Goal: Navigation & Orientation: Find specific page/section

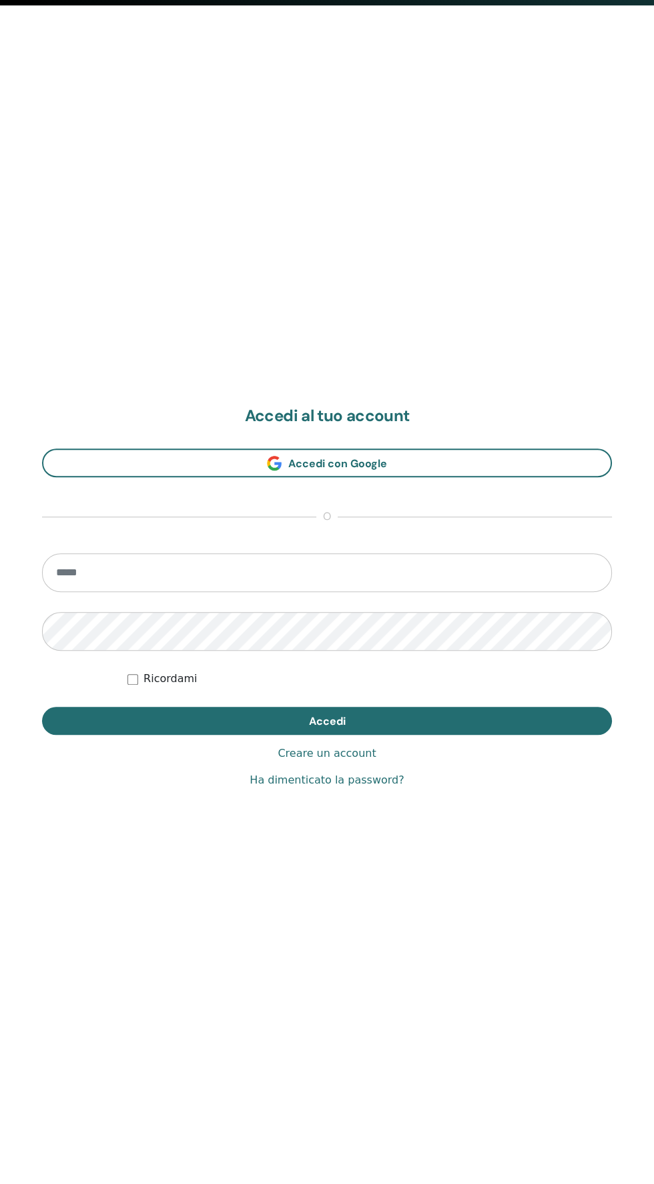
scroll to position [1184, 0]
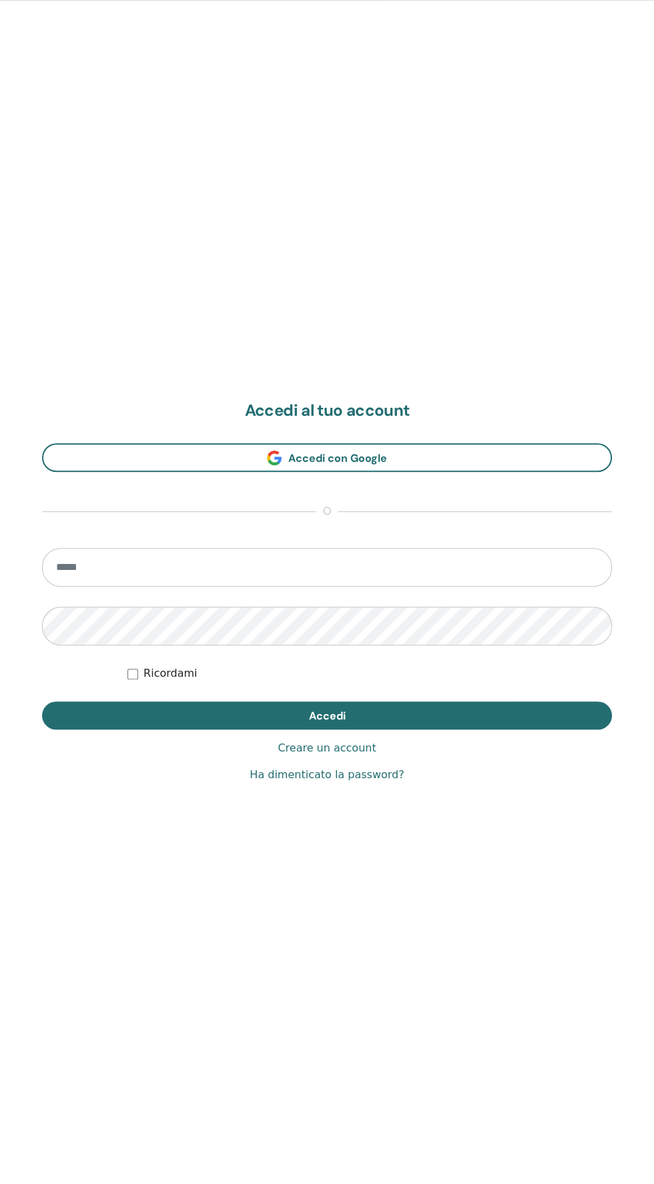
click at [95, 572] on input "email" at bounding box center [327, 567] width 570 height 39
type input "**********"
click at [42, 702] on button "Accedi" at bounding box center [327, 716] width 570 height 28
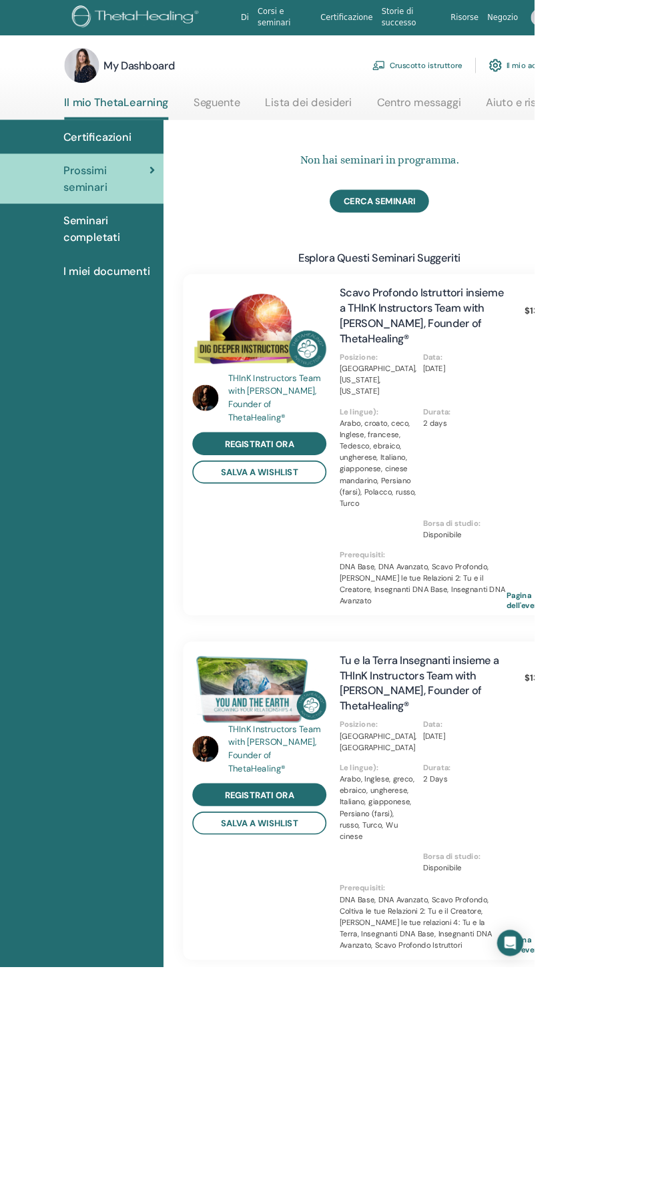
click at [489, 83] on link "Cruscotto istruttore" at bounding box center [511, 79] width 110 height 29
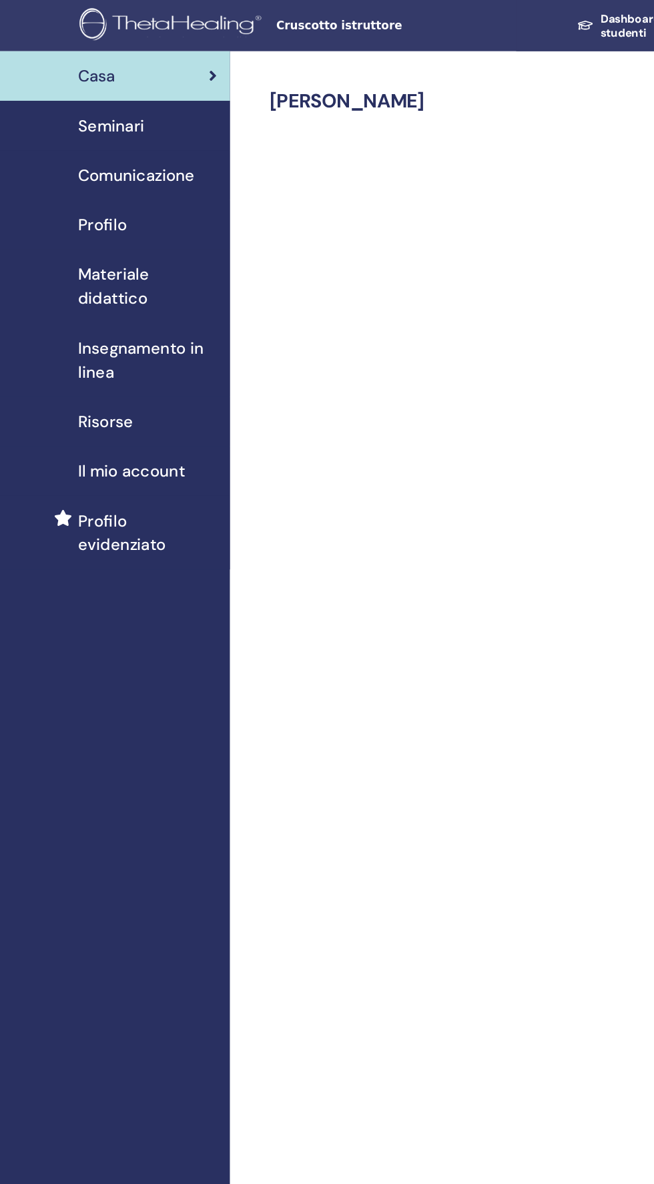
click at [101, 180] on span "Profilo" at bounding box center [107, 188] width 41 height 20
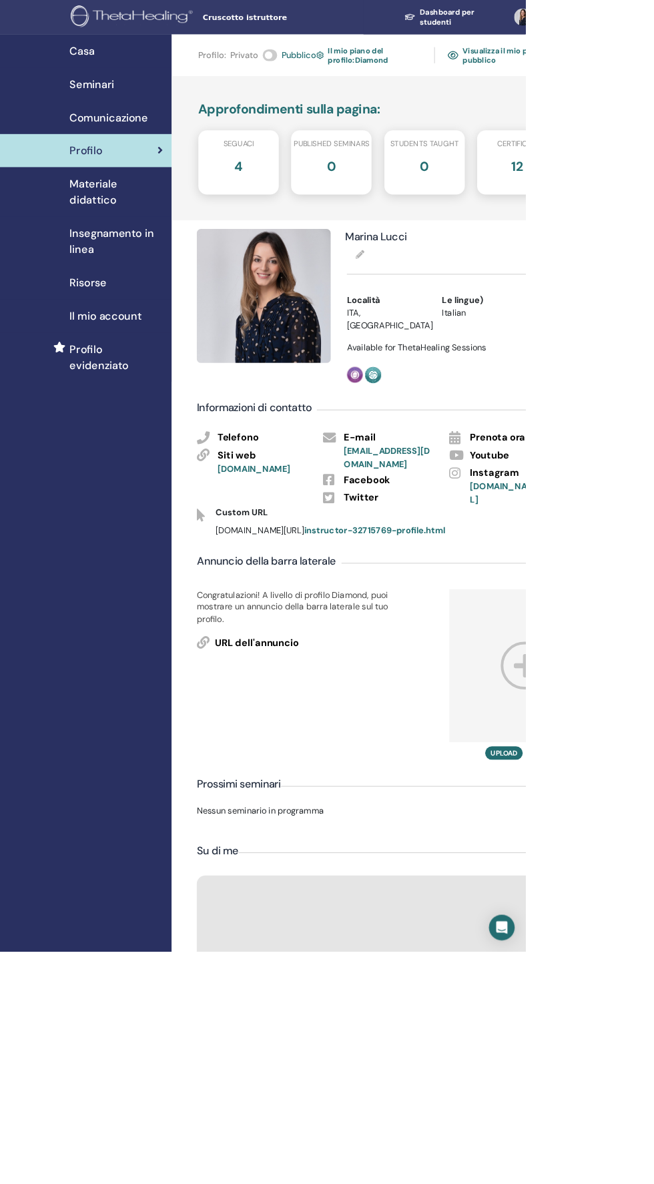
click at [97, 240] on span "Materiale didattico" at bounding box center [145, 239] width 116 height 40
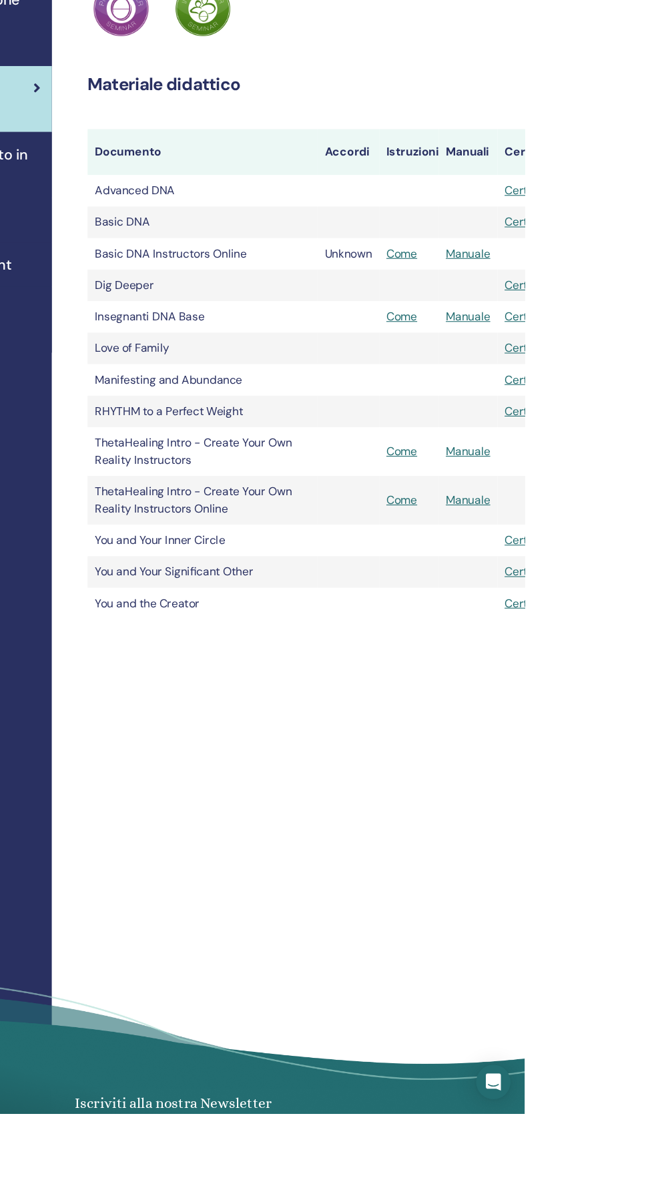
click at [471, 393] on td "Unknown" at bounding box center [489, 383] width 57 height 29
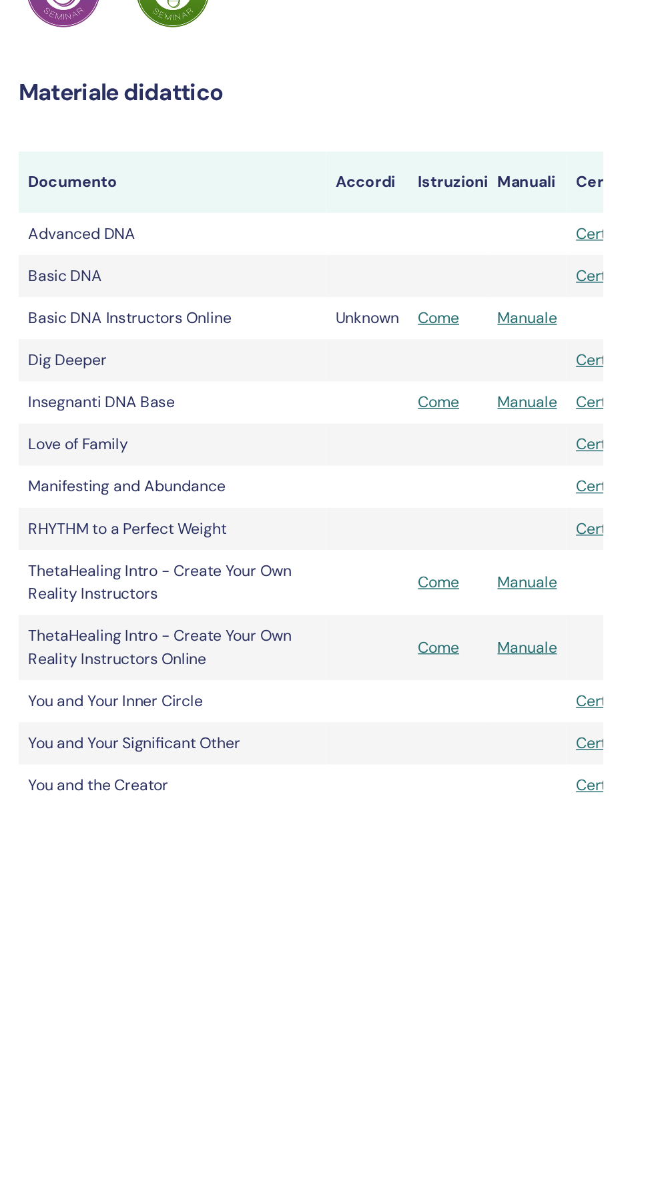
click at [534, 389] on link "Come" at bounding box center [539, 383] width 29 height 14
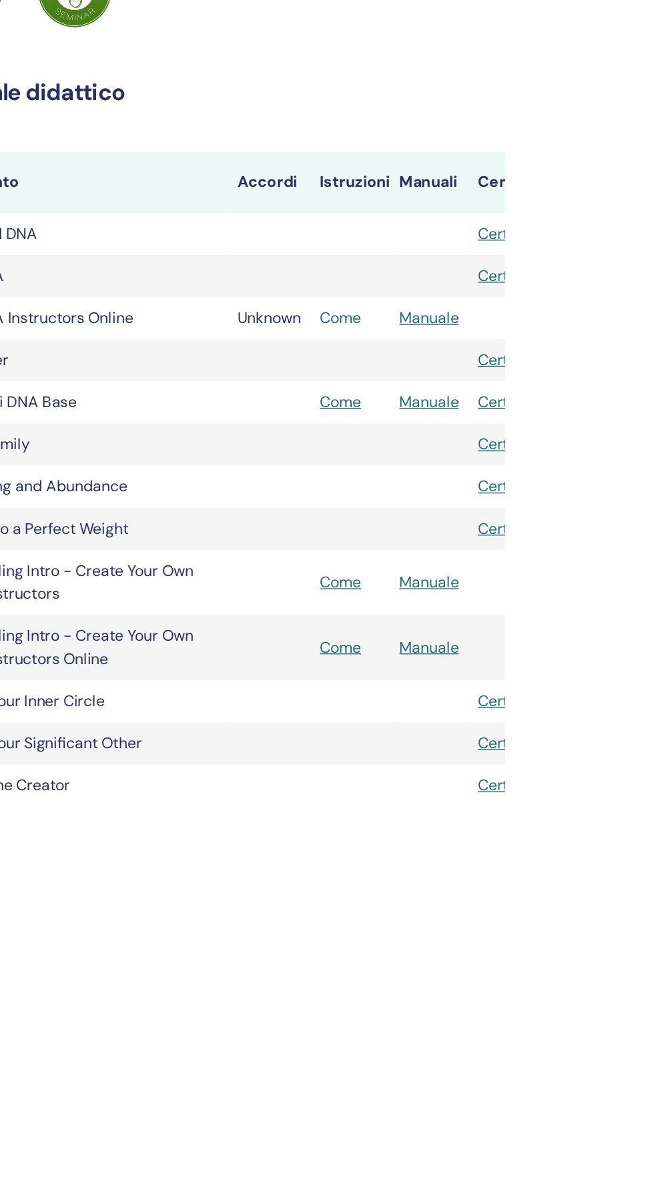
click at [532, 387] on link "Come" at bounding box center [539, 383] width 29 height 14
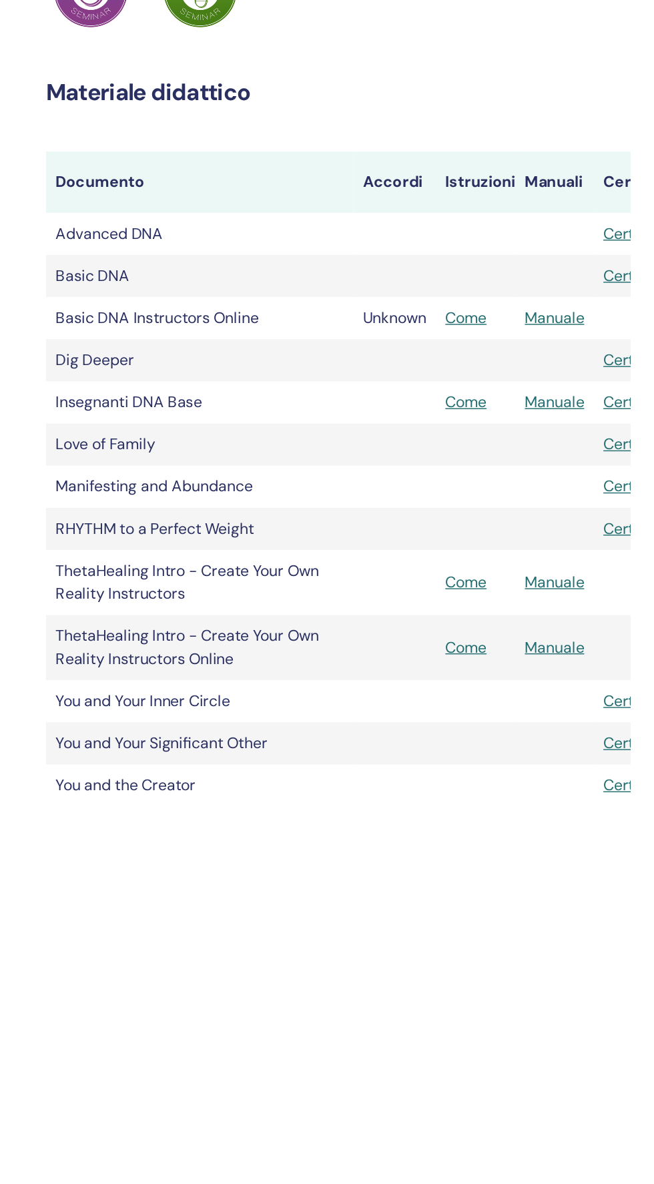
click at [272, 385] on td "Basic DNA Instructors Online" at bounding box center [354, 383] width 214 height 29
click at [273, 386] on td "Basic DNA Instructors Online" at bounding box center [354, 383] width 214 height 29
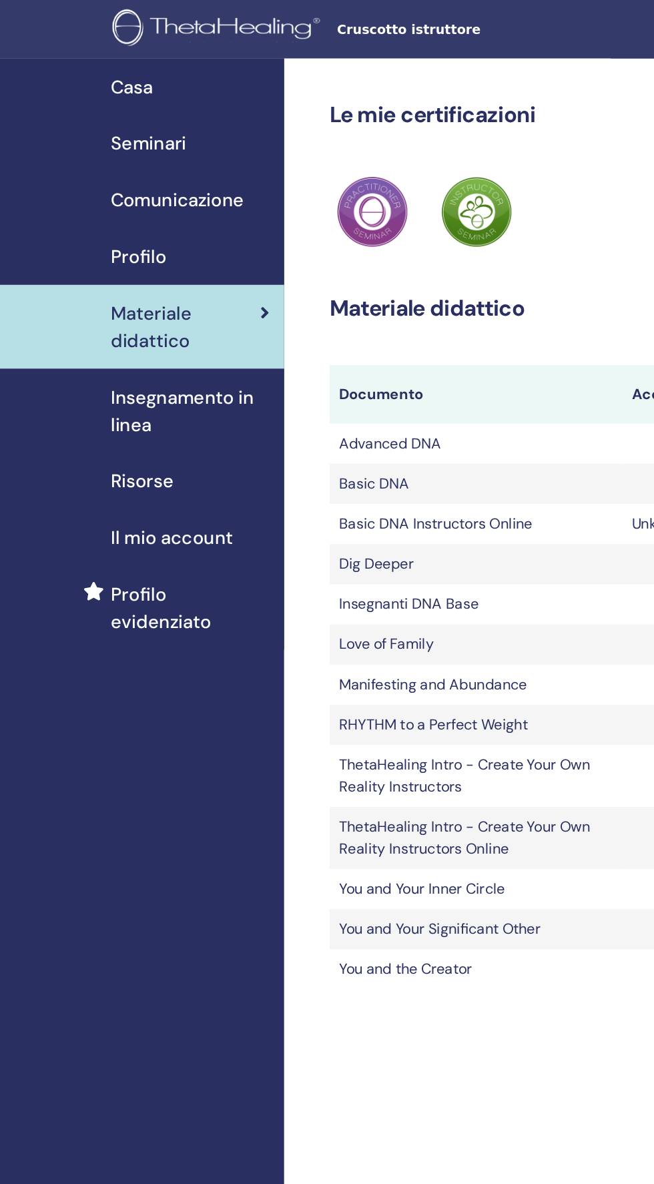
click at [80, 303] on div "Insegnamento in linea" at bounding box center [107, 300] width 192 height 40
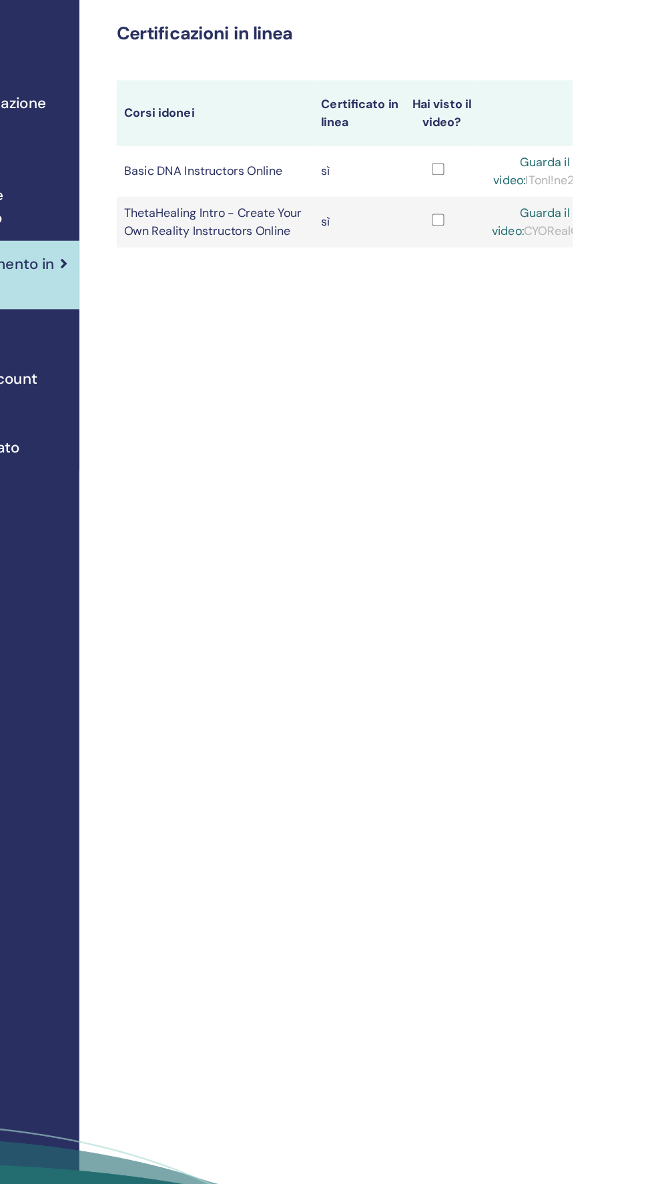
click at [633, 200] on link "Guarda il video:" at bounding box center [618, 207] width 69 height 30
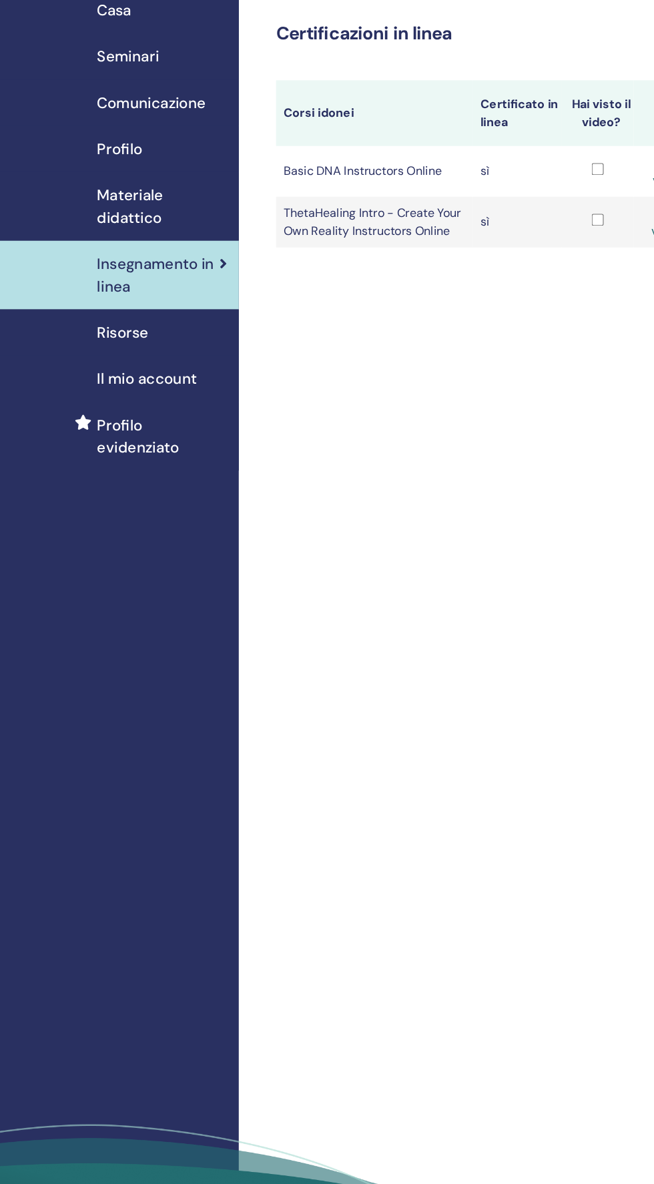
click at [101, 357] on span "Risorse" at bounding box center [110, 352] width 46 height 20
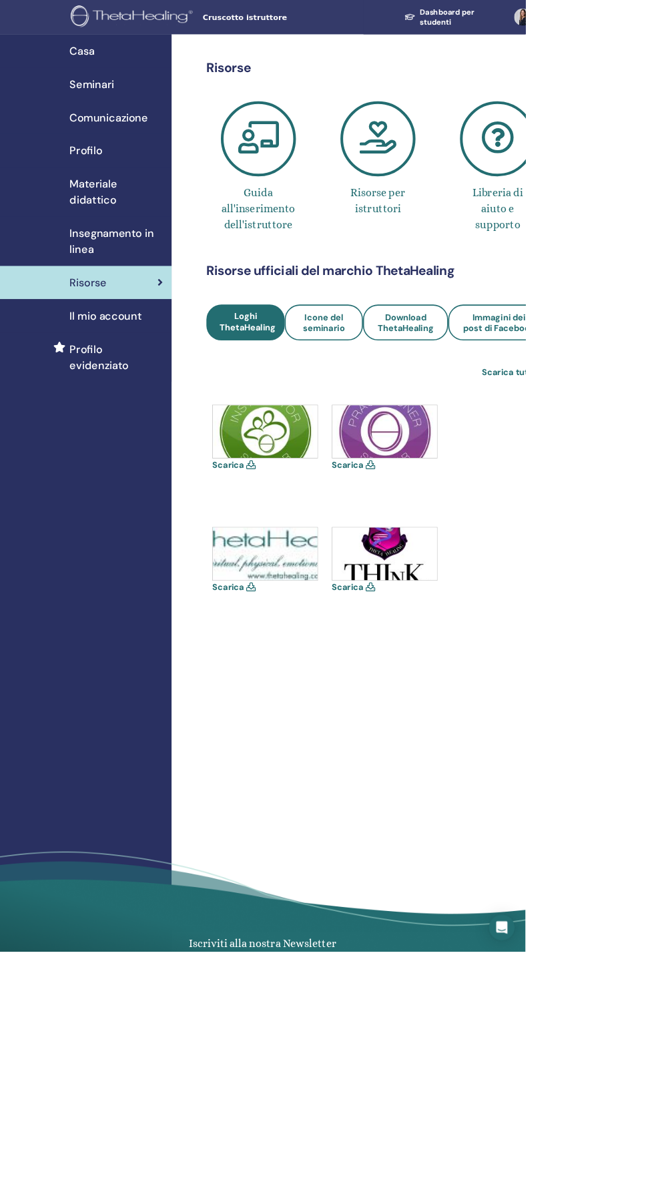
click at [133, 445] on link "Profilo evidenziato" at bounding box center [107, 444] width 214 height 61
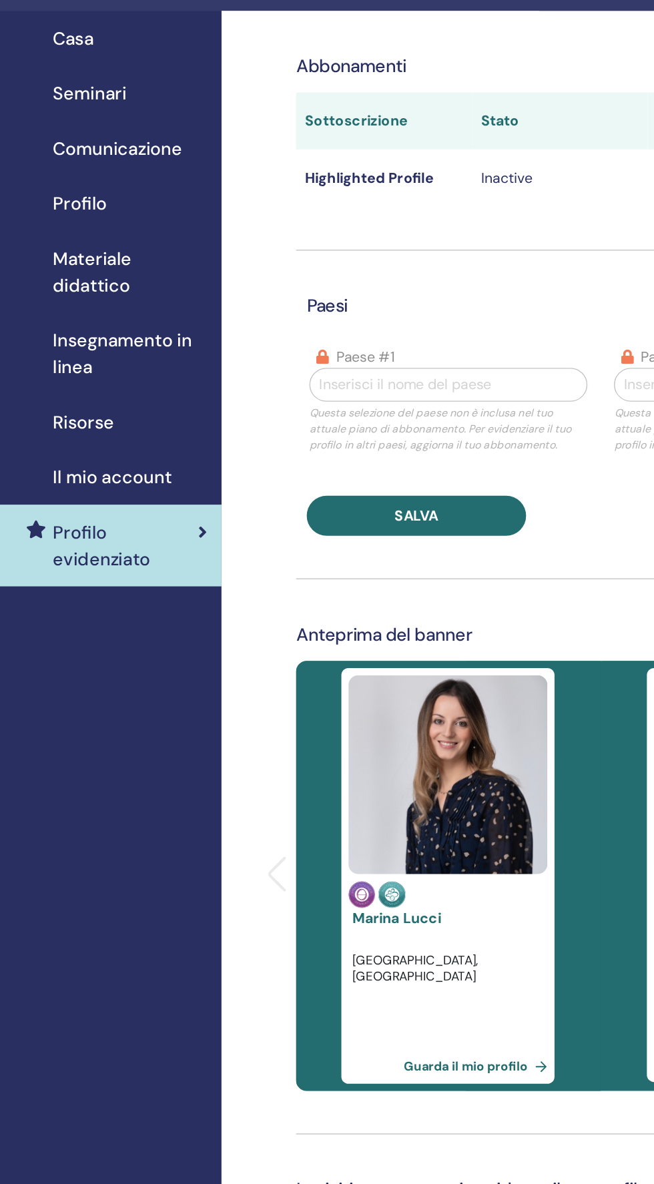
click at [103, 361] on span "Risorse" at bounding box center [110, 352] width 46 height 20
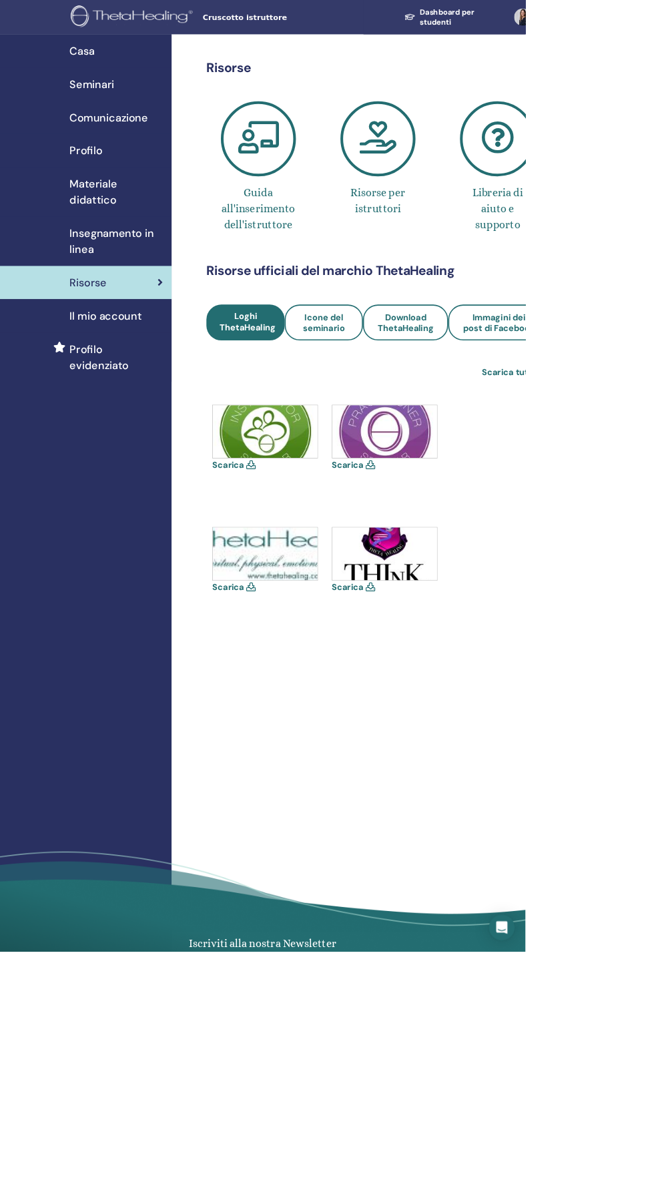
click at [80, 314] on div "Insegnamento in linea" at bounding box center [107, 300] width 192 height 40
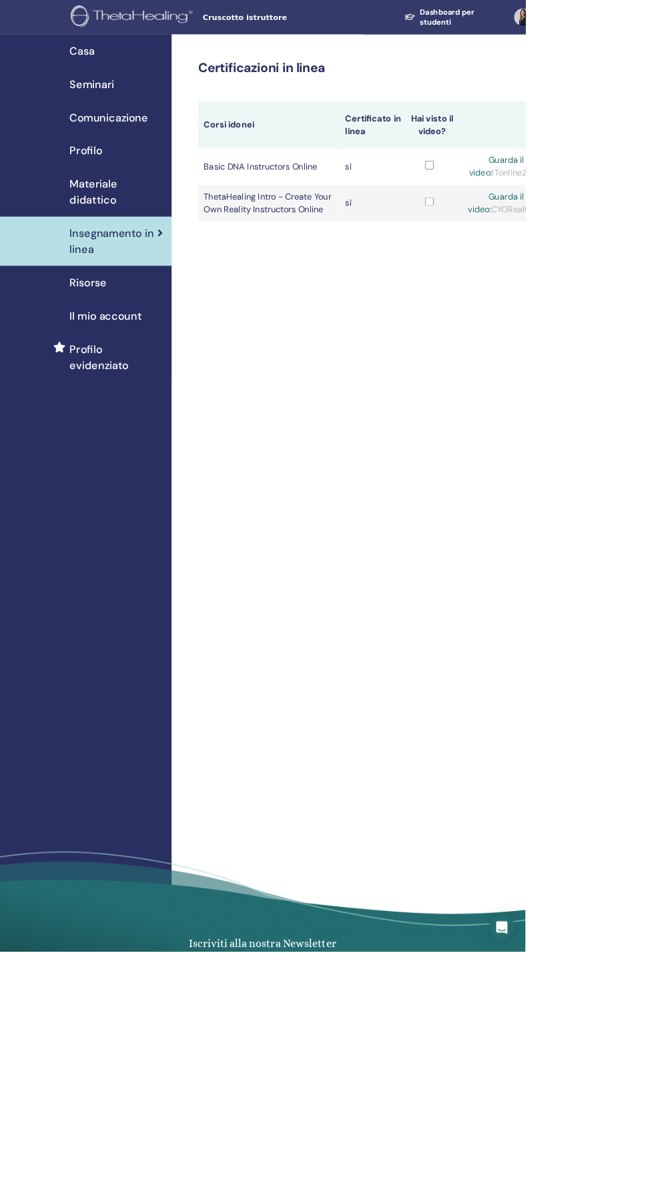
click at [80, 247] on div "Materiale didattico" at bounding box center [107, 239] width 192 height 40
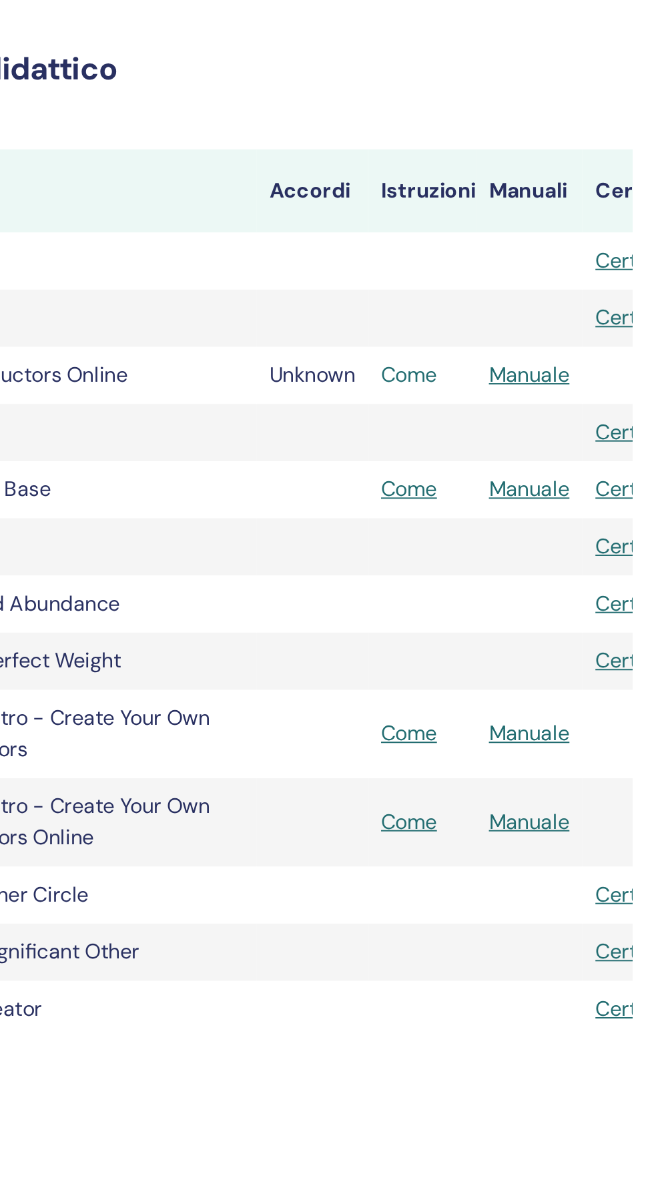
click at [535, 382] on link "Come" at bounding box center [539, 383] width 29 height 14
